Goal: Information Seeking & Learning: Learn about a topic

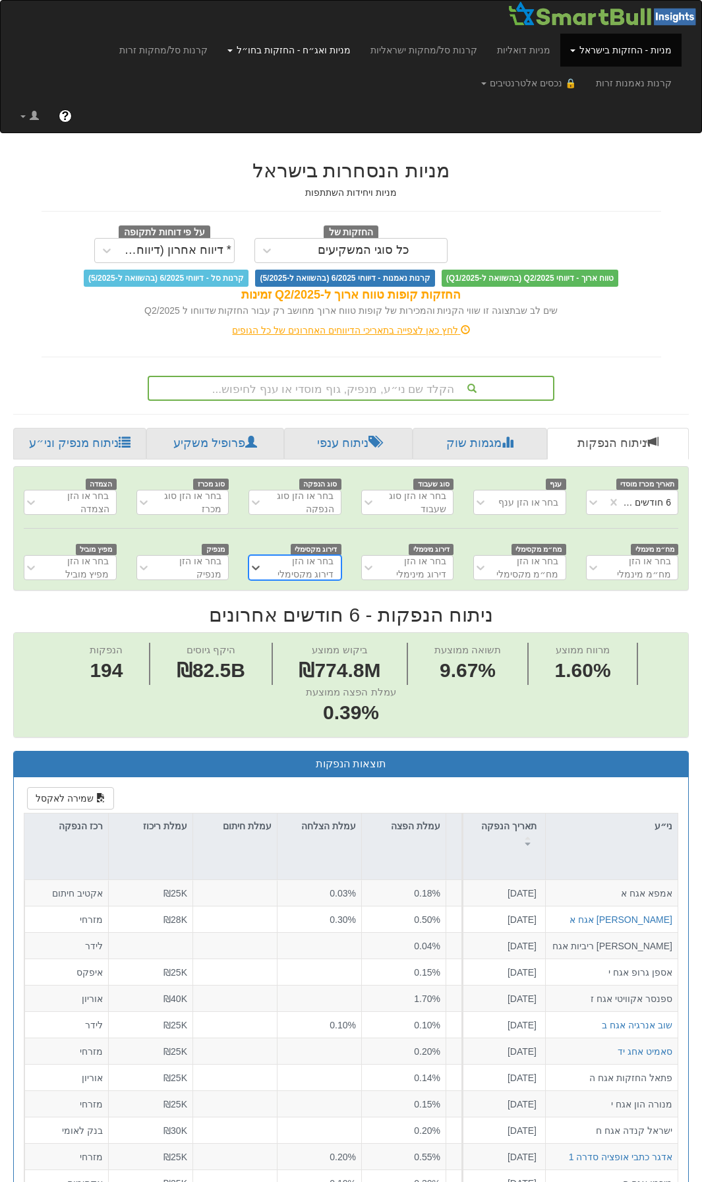
click at [264, 48] on link "מניות ואג״ח - החזקות בחו״ל" at bounding box center [288, 50] width 143 height 33
